Goal: Task Accomplishment & Management: Manage account settings

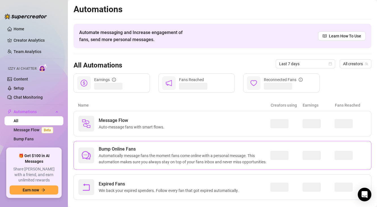
scroll to position [5, 0]
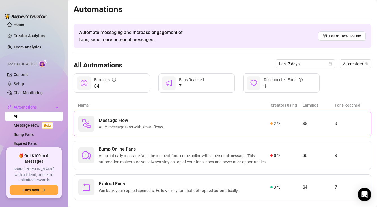
click at [131, 126] on span "Auto-message fans with smart flows." at bounding box center [133, 127] width 68 height 6
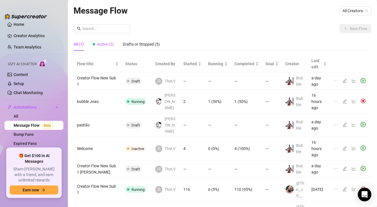
click at [109, 46] on span "Active (2)" at bounding box center [105, 44] width 17 height 5
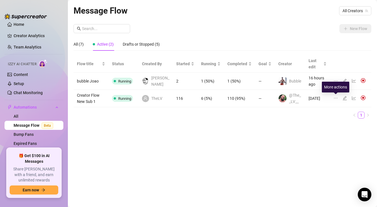
click at [335, 99] on icon "ellipsis" at bounding box center [336, 98] width 5 height 5
click at [344, 101] on div at bounding box center [346, 98] width 7 height 6
click at [344, 97] on icon "edit" at bounding box center [345, 98] width 4 height 4
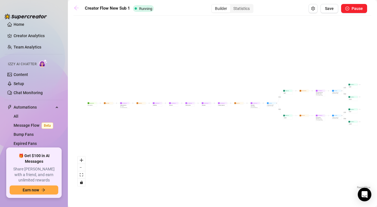
click at [76, 9] on icon "arrow-left" at bounding box center [77, 8] width 6 height 6
